Goal: Information Seeking & Learning: Learn about a topic

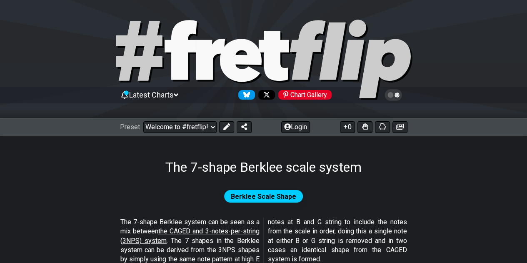
drag, startPoint x: 198, startPoint y: 93, endPoint x: 193, endPoint y: 92, distance: 4.2
click at [196, 92] on div "Latest Charts Chart Gallery" at bounding box center [264, 94] width 288 height 13
click at [186, 93] on div "Latest Charts Chart Gallery" at bounding box center [264, 94] width 288 height 13
click at [178, 93] on icon at bounding box center [176, 95] width 5 height 8
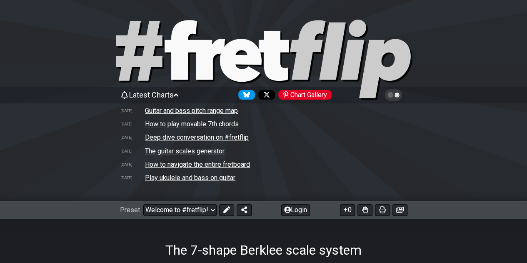
scroll to position [42, 0]
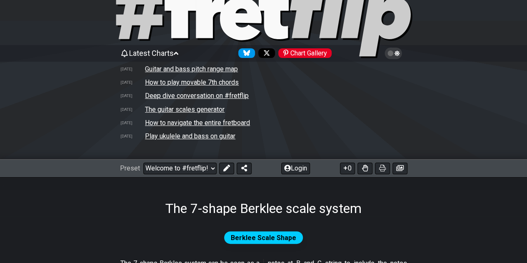
click at [178, 54] on icon at bounding box center [176, 53] width 5 height 3
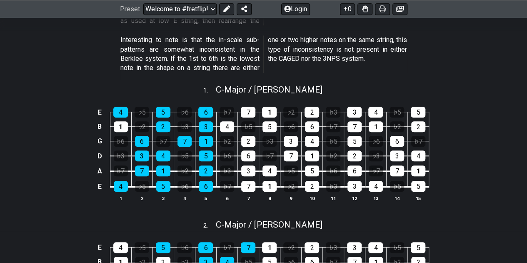
scroll to position [250, 0]
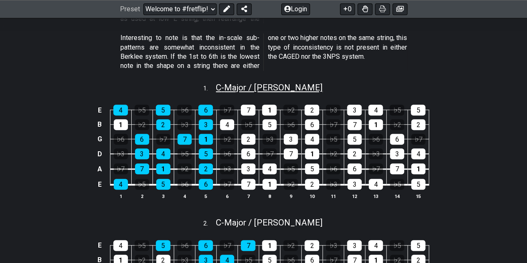
click at [271, 92] on span "C - Major / Ionian" at bounding box center [269, 88] width 107 height 10
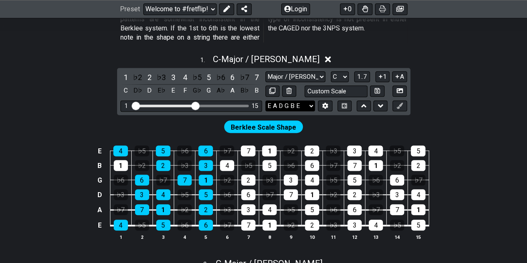
scroll to position [292, 0]
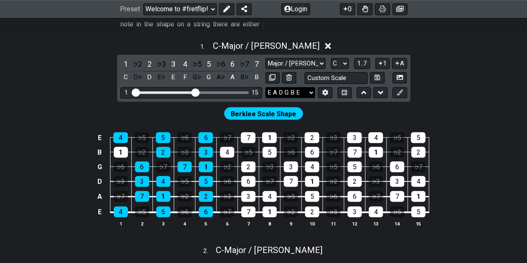
click at [282, 92] on select "E A D G B E E A D G B E E A D G B E B E A D F♯ B A D G C E A D A D G B E E♭ A♭ …" at bounding box center [291, 92] width 50 height 11
click at [150, 77] on div "D" at bounding box center [149, 77] width 11 height 11
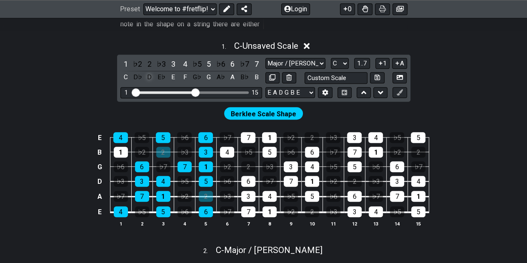
click at [153, 77] on div "D" at bounding box center [149, 77] width 11 height 11
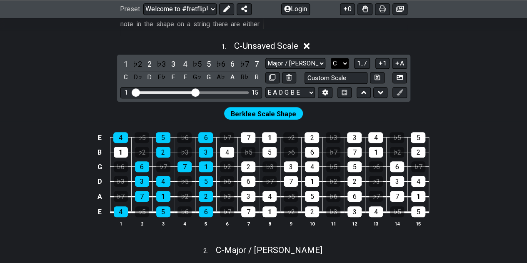
click at [344, 65] on select "A♭ A A♯ B♭ B C C♯ D♭ D D♯ E♭ E F F♯ G♭ G G♯" at bounding box center [340, 63] width 18 height 11
click at [331, 58] on select "A♭ A A♯ B♭ B C C♯ D♭ D D♯ E♭ E F F♯ G♭ G G♯" at bounding box center [340, 63] width 18 height 11
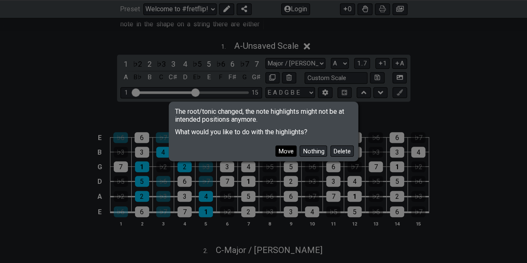
click at [279, 152] on button "Move" at bounding box center [286, 150] width 21 height 11
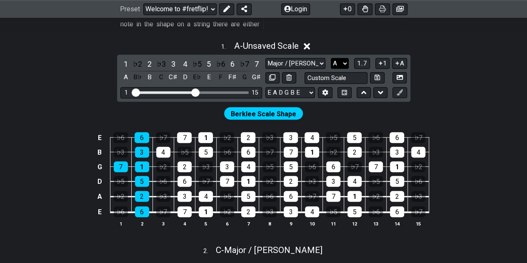
click at [342, 62] on select "A♭ A A♯ B♭ B C C♯ D♭ D D♯ E♭ E F F♯ G♭ G G♯" at bounding box center [340, 63] width 18 height 11
click at [332, 133] on div "♭5" at bounding box center [333, 137] width 15 height 11
drag, startPoint x: 338, startPoint y: 63, endPoint x: 336, endPoint y: 68, distance: 5.8
click at [338, 63] on select "A♭ A A♯ B♭ B C C♯ D♭ D D♯ E♭ E F F♯ G♭ G G♯" at bounding box center [340, 63] width 18 height 11
select select "C"
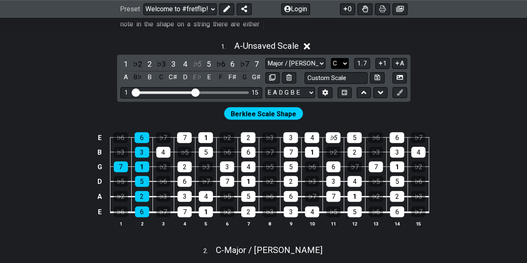
click at [331, 58] on select "A♭ A A♯ B♭ B C C♯ D♭ D D♯ E♭ E F F♯ G♭ G G♯" at bounding box center [340, 63] width 18 height 11
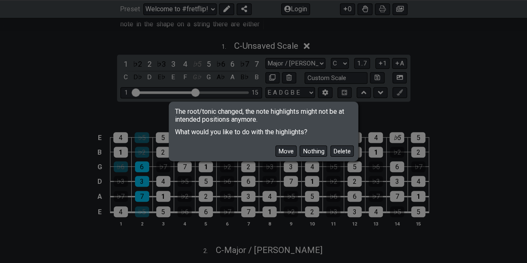
click at [274, 151] on div "Move Nothing Delete" at bounding box center [263, 148] width 187 height 24
click at [283, 150] on button "Move" at bounding box center [286, 150] width 21 height 11
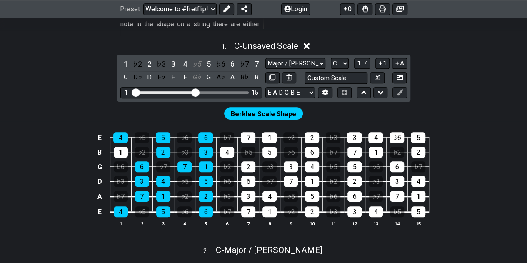
click at [306, 45] on div "1 . C - Unsaved Scale" at bounding box center [263, 44] width 527 height 16
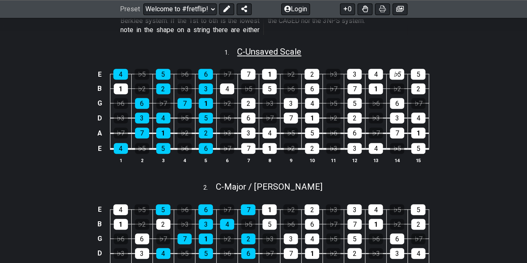
scroll to position [250, 0]
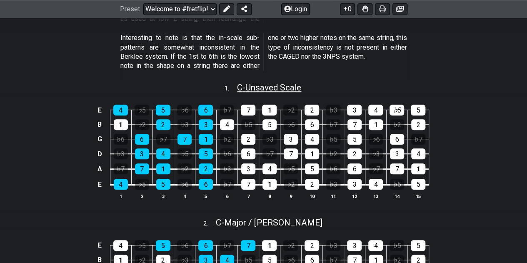
click at [275, 88] on span "C - Unsaved Scale" at bounding box center [269, 88] width 64 height 10
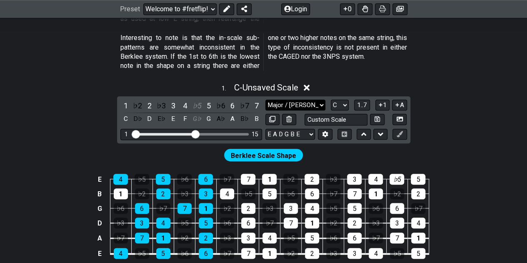
click at [308, 108] on select "Major / [PERSON_NAME] Minor Pentatonic Major Pentatonic Minor Blues Major Blues…" at bounding box center [296, 105] width 60 height 11
click at [266, 100] on select "Major / [PERSON_NAME] Minor Pentatonic Major Pentatonic Minor Blues Major Blues…" at bounding box center [296, 105] width 60 height 11
click at [338, 111] on div "Major / [PERSON_NAME] Minor Pentatonic Major Pentatonic Minor Blues Major Blues…" at bounding box center [337, 113] width 142 height 26
click at [337, 108] on select "A♭ A A♯ B♭ B C C♯ D♭ D D♯ E♭ E F F♯ G♭ G G♯" at bounding box center [340, 105] width 18 height 11
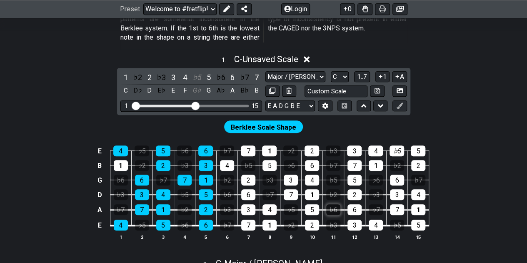
scroll to position [292, 0]
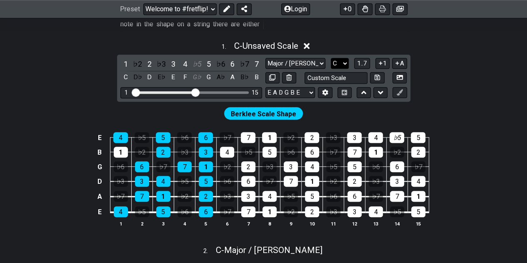
drag, startPoint x: 333, startPoint y: 62, endPoint x: 334, endPoint y: 68, distance: 6.1
click at [333, 62] on select "A♭ A A♯ B♭ B C C♯ D♭ D D♯ E♭ E F F♯ G♭ G G♯" at bounding box center [340, 63] width 18 height 11
select select "F"
click at [331, 58] on select "A♭ A A♯ B♭ B C C♯ D♭ D D♯ E♭ E F F♯ G♭ G G♯" at bounding box center [340, 63] width 18 height 11
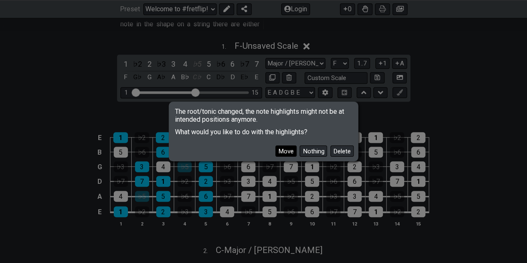
click at [276, 154] on button "Move" at bounding box center [286, 150] width 21 height 11
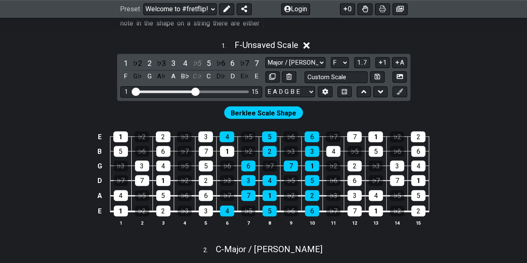
scroll to position [250, 0]
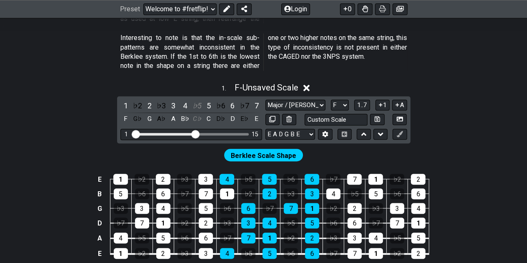
click at [271, 157] on span "Berklee Scale Shape" at bounding box center [263, 156] width 65 height 12
click at [306, 90] on icon at bounding box center [306, 88] width 6 height 6
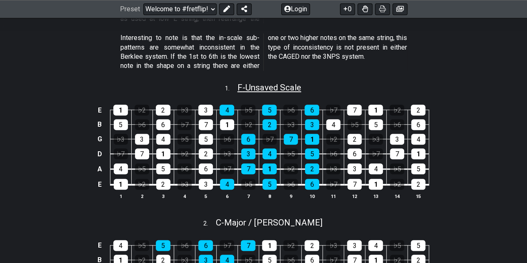
click at [272, 89] on span "F - Unsaved Scale" at bounding box center [270, 88] width 64 height 10
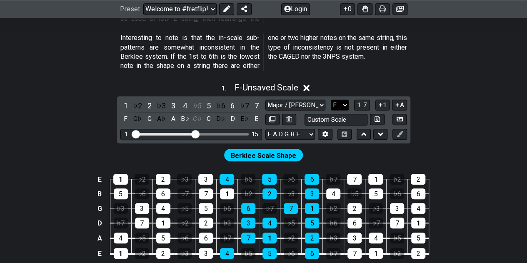
click at [338, 106] on select "A♭ A A♯ B♭ B C C♯ D♭ D D♯ E♭ E F F♯ G♭ G G♯" at bounding box center [340, 105] width 18 height 11
select select "C"
click at [331, 100] on select "A♭ A A♯ B♭ B C C♯ D♭ D D♯ E♭ E F F♯ G♭ G G♯" at bounding box center [340, 105] width 18 height 11
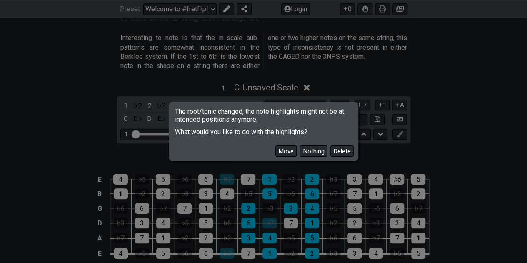
click at [287, 156] on button "Move" at bounding box center [286, 150] width 21 height 11
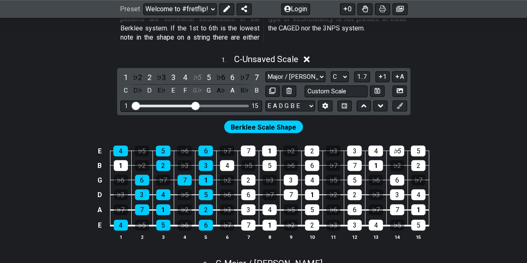
scroll to position [292, 0]
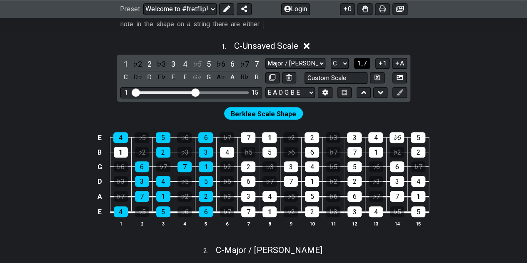
click at [364, 68] on button "1..7" at bounding box center [362, 63] width 16 height 11
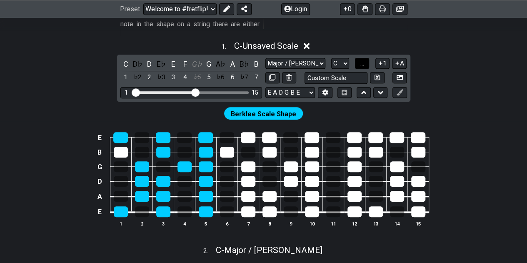
click at [363, 67] on button "..." at bounding box center [362, 63] width 14 height 11
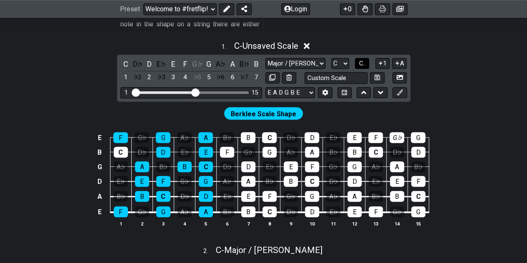
click at [363, 67] on button "C.." at bounding box center [362, 63] width 14 height 11
click at [363, 67] on button "1..7" at bounding box center [362, 63] width 16 height 11
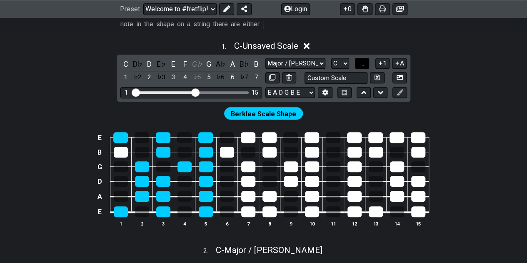
click at [363, 67] on button "..." at bounding box center [362, 63] width 14 height 11
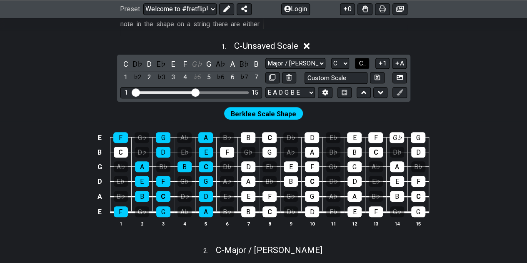
click at [363, 67] on button "C.." at bounding box center [362, 63] width 14 height 11
click at [363, 67] on button "1..7" at bounding box center [362, 63] width 16 height 11
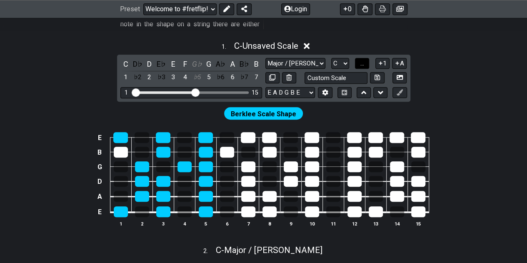
click at [363, 67] on button "..." at bounding box center [362, 63] width 14 height 11
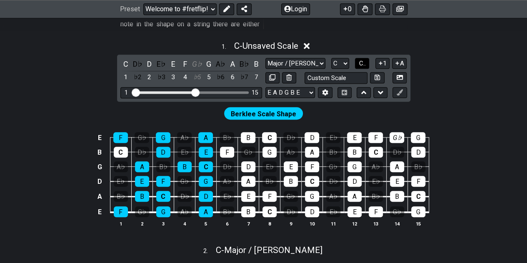
click at [362, 67] on button "C.." at bounding box center [362, 63] width 14 height 11
click at [362, 67] on button "1..7" at bounding box center [362, 63] width 16 height 11
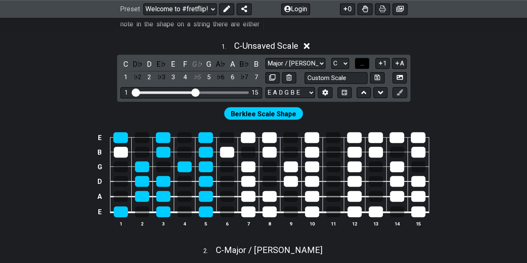
click at [356, 64] on button "..." at bounding box center [362, 63] width 14 height 11
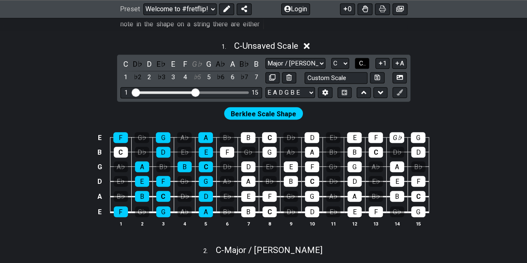
click at [356, 64] on button "C.." at bounding box center [362, 63] width 14 height 11
click at [356, 64] on button "1..7" at bounding box center [362, 63] width 16 height 11
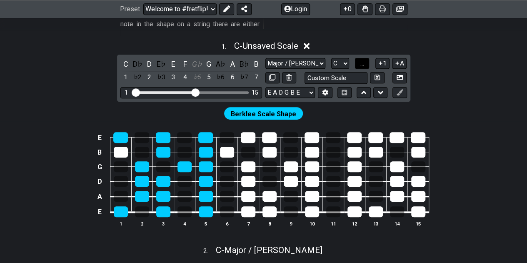
click at [356, 64] on button "..." at bounding box center [362, 63] width 14 height 11
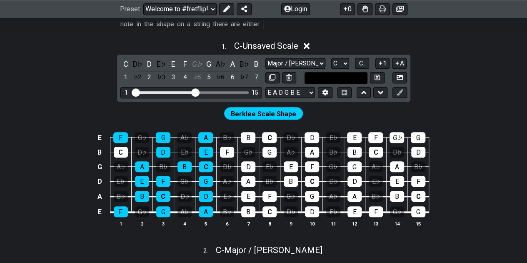
click at [328, 80] on input "text" at bounding box center [336, 77] width 63 height 11
type input "Custom Scale"
click at [461, 76] on div "1 . C - Unsaved Scale C D♭ D E♭ E F G♭ G A♭ A B♭ B 1 ♭2 2 ♭3 3 4 ♭5 5 ♭6 6 ♭7 7…" at bounding box center [263, 137] width 527 height 203
click at [300, 93] on select "E A D G B E E A D G B E E A D G B E B E A D F♯ B A D G C E A D A D G B E E♭ A♭ …" at bounding box center [291, 92] width 50 height 11
click at [266, 87] on select "E A D G B E E A D G B E E A D G B E B E A D F♯ B A D G C E A D A D G B E E♭ A♭ …" at bounding box center [291, 92] width 50 height 11
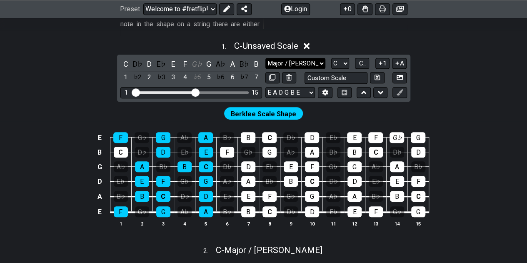
click at [298, 65] on select "Major / [PERSON_NAME] Minor Pentatonic Major Pentatonic Minor Blues Major Blues…" at bounding box center [296, 63] width 60 height 11
click at [266, 58] on select "Major / [PERSON_NAME] Minor Pentatonic Major Pentatonic Minor Blues Major Blues…" at bounding box center [296, 63] width 60 height 11
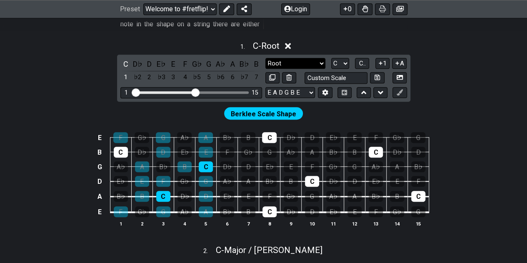
click at [294, 62] on select "Major / [PERSON_NAME] Minor Pentatonic Major Pentatonic Minor Blues Major Blues…" at bounding box center [296, 63] width 60 height 11
click at [266, 58] on select "Major / [PERSON_NAME] Minor Pentatonic Major Pentatonic Minor Blues Major Blues…" at bounding box center [296, 63] width 60 height 11
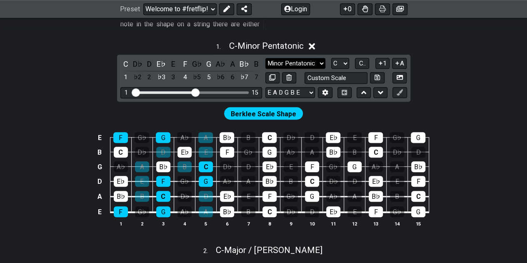
click at [303, 66] on select "Major / [PERSON_NAME] Minor Pentatonic Major Pentatonic Minor Blues Major Blues…" at bounding box center [296, 63] width 60 height 11
select select "Major / [PERSON_NAME]"
click at [266, 58] on select "Major / [PERSON_NAME] Minor Pentatonic Major Pentatonic Minor Blues Major Blues…" at bounding box center [296, 63] width 60 height 11
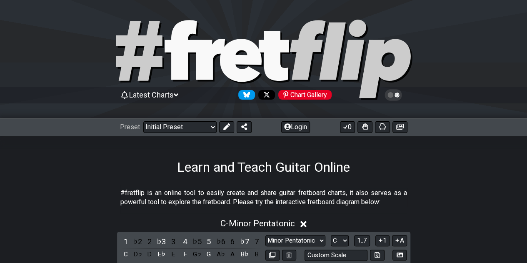
click at [173, 94] on span "Latest Charts" at bounding box center [151, 94] width 45 height 9
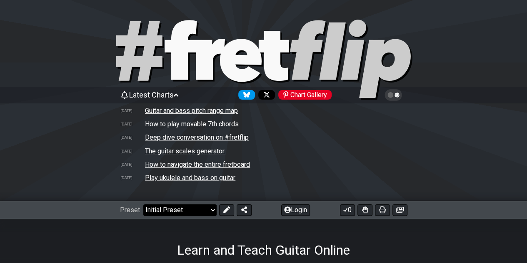
click at [183, 205] on select "Welcome to #fretflip! Initial Preset Custom Preset Minor Pentatonic Major Penta…" at bounding box center [179, 210] width 73 height 12
click at [143, 205] on select "Welcome to #fretflip! Initial Preset Custom Preset Minor Pentatonic Major Penta…" at bounding box center [179, 210] width 73 height 12
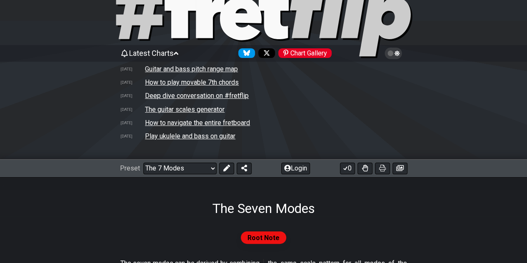
scroll to position [42, 0]
click at [198, 168] on select "Welcome to #fretflip! Initial Preset Custom Preset Minor Pentatonic Major Penta…" at bounding box center [179, 169] width 73 height 12
click at [143, 163] on select "Welcome to #fretflip! Initial Preset Custom Preset Minor Pentatonic Major Penta…" at bounding box center [179, 169] width 73 height 12
select select "/minor-pentatonic"
select select "C"
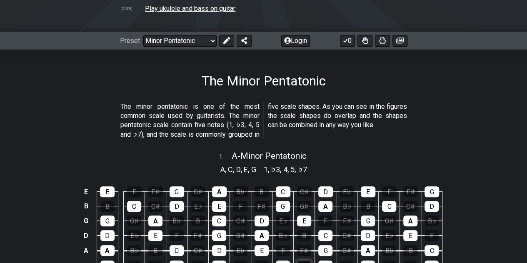
scroll to position [167, 0]
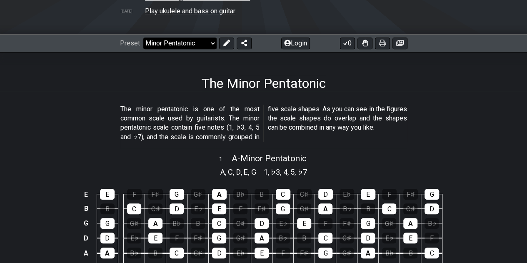
click at [193, 45] on select "Welcome to #fretflip! Initial Preset Custom Preset Minor Pentatonic Major Penta…" at bounding box center [179, 44] width 73 height 12
click at [387, 121] on p "The minor pentatonic is one of the most common scale used by guitarists. The mi…" at bounding box center [263, 124] width 287 height 38
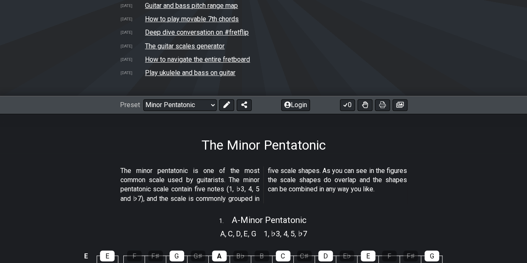
scroll to position [0, 0]
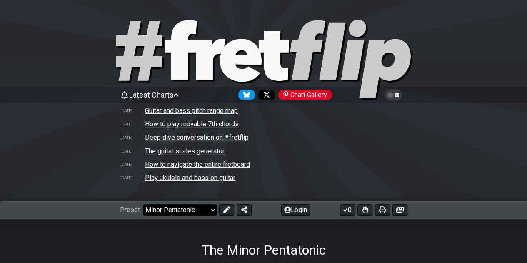
click at [186, 207] on select "Welcome to #fretflip! Initial Preset Custom Preset Minor Pentatonic Major Penta…" at bounding box center [179, 210] width 73 height 12
click at [143, 205] on select "Welcome to #fretflip! Initial Preset Custom Preset Minor Pentatonic Major Penta…" at bounding box center [179, 210] width 73 height 12
select select "/3nps-caged-shapes"
select select "A"
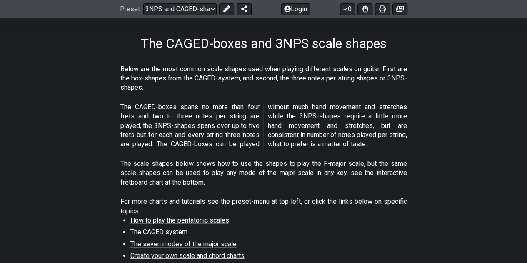
scroll to position [125, 0]
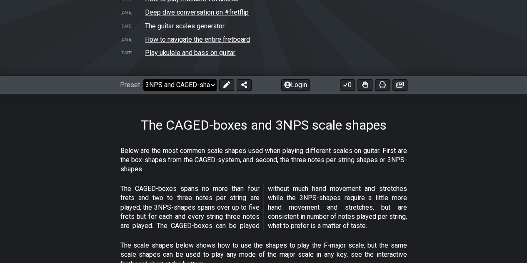
click at [185, 83] on select "Welcome to #fretflip! Initial Preset Custom Preset Minor Pentatonic Major Penta…" at bounding box center [179, 85] width 73 height 12
click at [143, 80] on select "Welcome to #fretflip! Initial Preset Custom Preset Minor Pentatonic Major Penta…" at bounding box center [179, 85] width 73 height 12
select select "/guitar-scales"
select select "C"
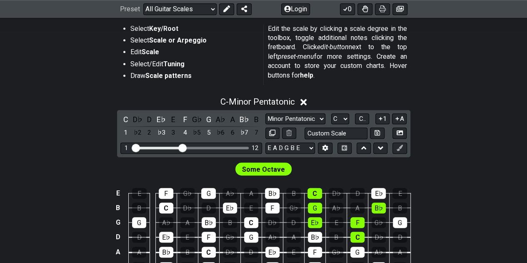
scroll to position [288, 0]
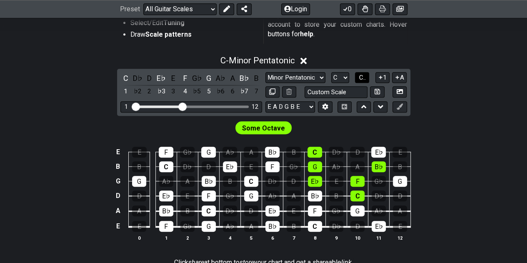
click at [363, 79] on span "C.." at bounding box center [362, 78] width 7 height 8
click at [300, 79] on select "Minor Pentatonic Root Minor Pentatonic Major Pentatonic Minor Blues Major Blues…" at bounding box center [296, 77] width 60 height 11
click at [303, 78] on select "Minor Pentatonic Root Minor Pentatonic Major Pentatonic Minor Blues Major Blues…" at bounding box center [296, 77] width 60 height 11
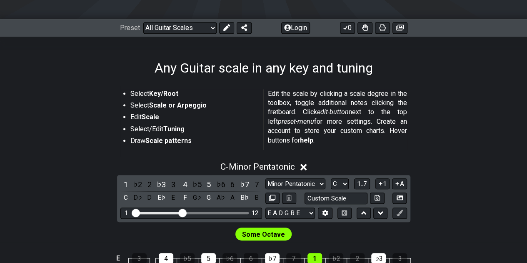
scroll to position [122, 0]
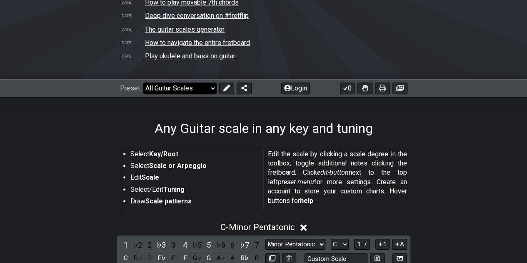
click at [181, 89] on select "Welcome to #fretflip! Initial Preset Custom Preset Minor Pentatonic Major Penta…" at bounding box center [179, 89] width 73 height 12
click at [143, 83] on select "Welcome to #fretflip! Initial Preset Custom Preset Minor Pentatonic Major Penta…" at bounding box center [179, 89] width 73 height 12
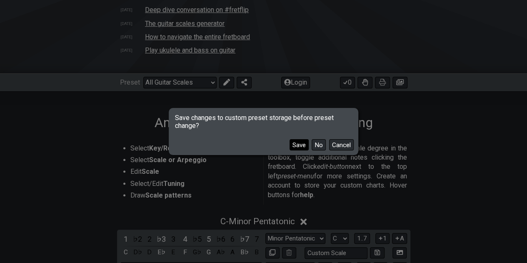
scroll to position [205, 0]
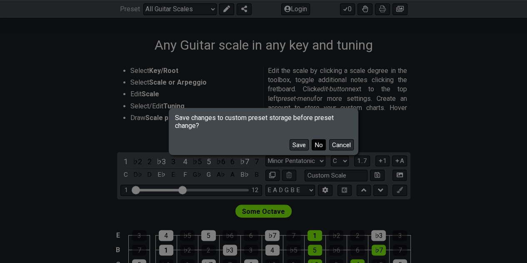
click at [318, 145] on button "No" at bounding box center [319, 144] width 14 height 11
select select "/3nps-caged-shapes"
select select "A"
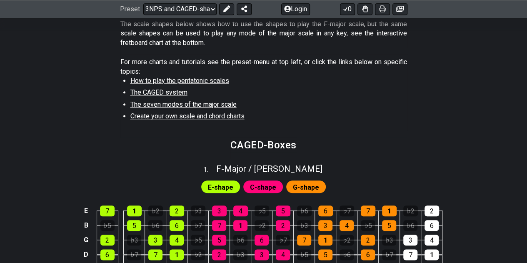
scroll to position [292, 0]
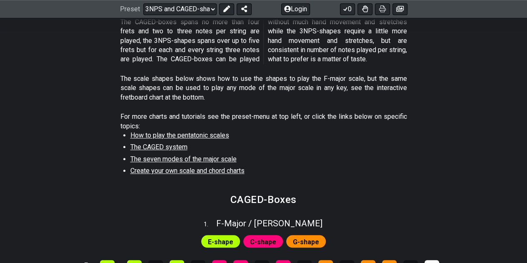
click at [265, 201] on h2 "CAGED-Boxes" at bounding box center [264, 199] width 66 height 9
drag, startPoint x: 264, startPoint y: 223, endPoint x: 309, endPoint y: 214, distance: 45.5
click at [309, 215] on div "1 . F - Major / Ionian" at bounding box center [263, 221] width 527 height 16
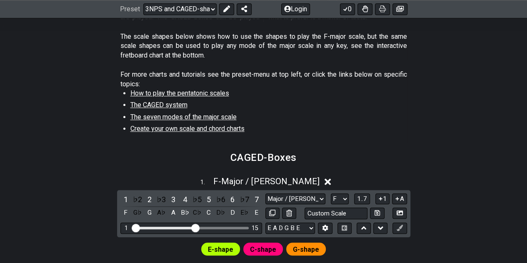
scroll to position [375, 0]
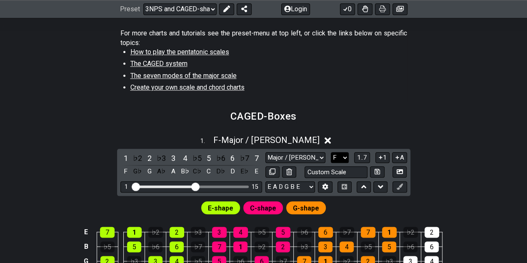
click at [338, 154] on select "A♭ A A♯ B♭ B C C♯ D♭ D D♯ E♭ E F F♯ G♭ G G♯" at bounding box center [340, 157] width 18 height 11
click at [331, 152] on select "A♭ A A♯ B♭ B C C♯ D♭ D D♯ E♭ E F F♯ G♭ G G♯" at bounding box center [340, 157] width 18 height 11
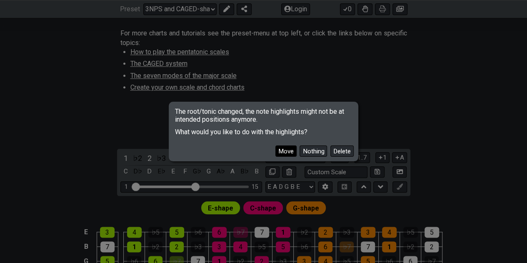
click at [294, 150] on button "Move" at bounding box center [286, 150] width 21 height 11
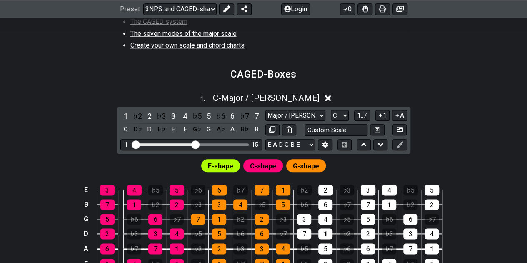
scroll to position [459, 0]
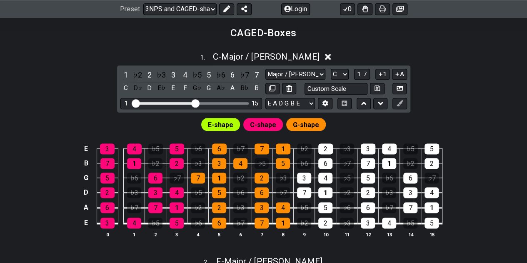
click at [459, 107] on div "1 . C - Major / Ionian 1 ♭2 2 ♭3 3 4 ♭5 5 ♭6 6 ♭7 7 C D♭ D E♭ E F G♭ G A♭ A B♭ …" at bounding box center [263, 148] width 527 height 203
click at [215, 126] on span "E-shape" at bounding box center [220, 125] width 25 height 12
click at [336, 73] on select "A♭ A A♯ B♭ B C C♯ D♭ D D♯ E♭ E F F♯ G♭ G G♯" at bounding box center [340, 74] width 18 height 11
click at [331, 69] on select "A♭ A A♯ B♭ B C C♯ D♭ D D♯ E♭ E F F♯ G♭ G G♯" at bounding box center [340, 74] width 18 height 11
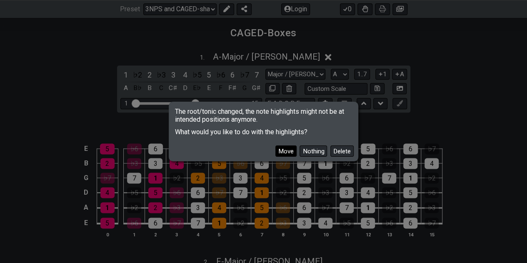
click at [284, 148] on button "Move" at bounding box center [286, 150] width 21 height 11
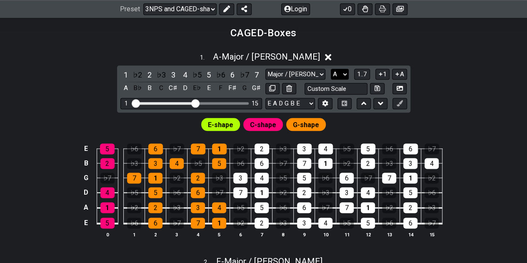
click at [337, 70] on select "A♭ A A♯ B♭ B C C♯ D♭ D D♯ E♭ E F F♯ G♭ G G♯" at bounding box center [340, 74] width 18 height 11
select select "E"
click at [331, 69] on select "A♭ A A♯ B♭ B C C♯ D♭ D D♯ E♭ E F F♯ G♭ G G♯" at bounding box center [340, 74] width 18 height 11
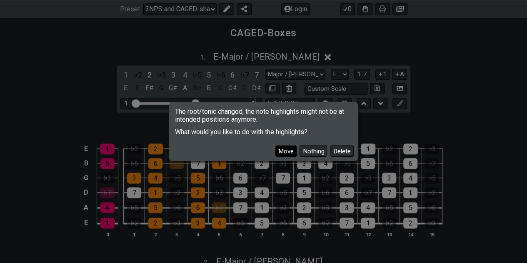
click at [295, 151] on button "Move" at bounding box center [286, 150] width 21 height 11
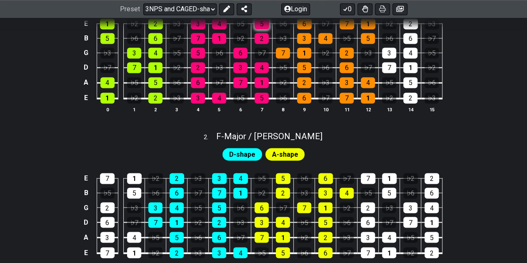
scroll to position [417, 0]
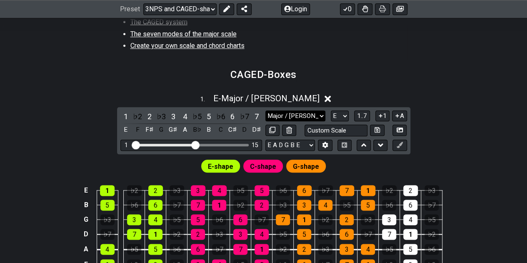
click at [301, 116] on select "Major / Ionian New Scale Minor Pentatonic Major Pentatonic Minor Blues Major Bl…" at bounding box center [296, 115] width 60 height 11
click at [412, 71] on section "CAGED-Boxes" at bounding box center [263, 78] width 527 height 22
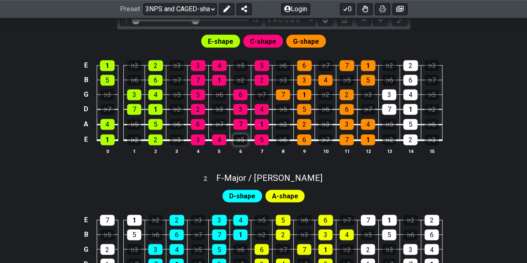
scroll to position [500, 0]
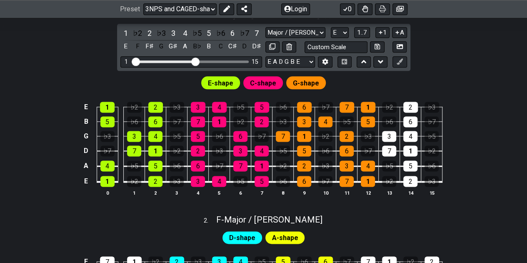
click at [256, 85] on span "C-shape" at bounding box center [263, 83] width 26 height 12
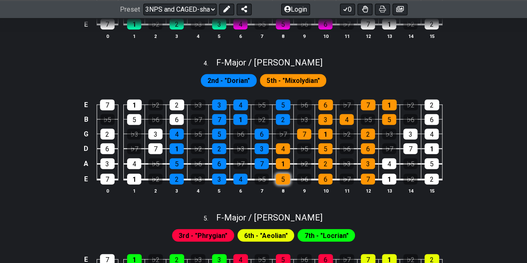
scroll to position [959, 0]
